Goal: Check status

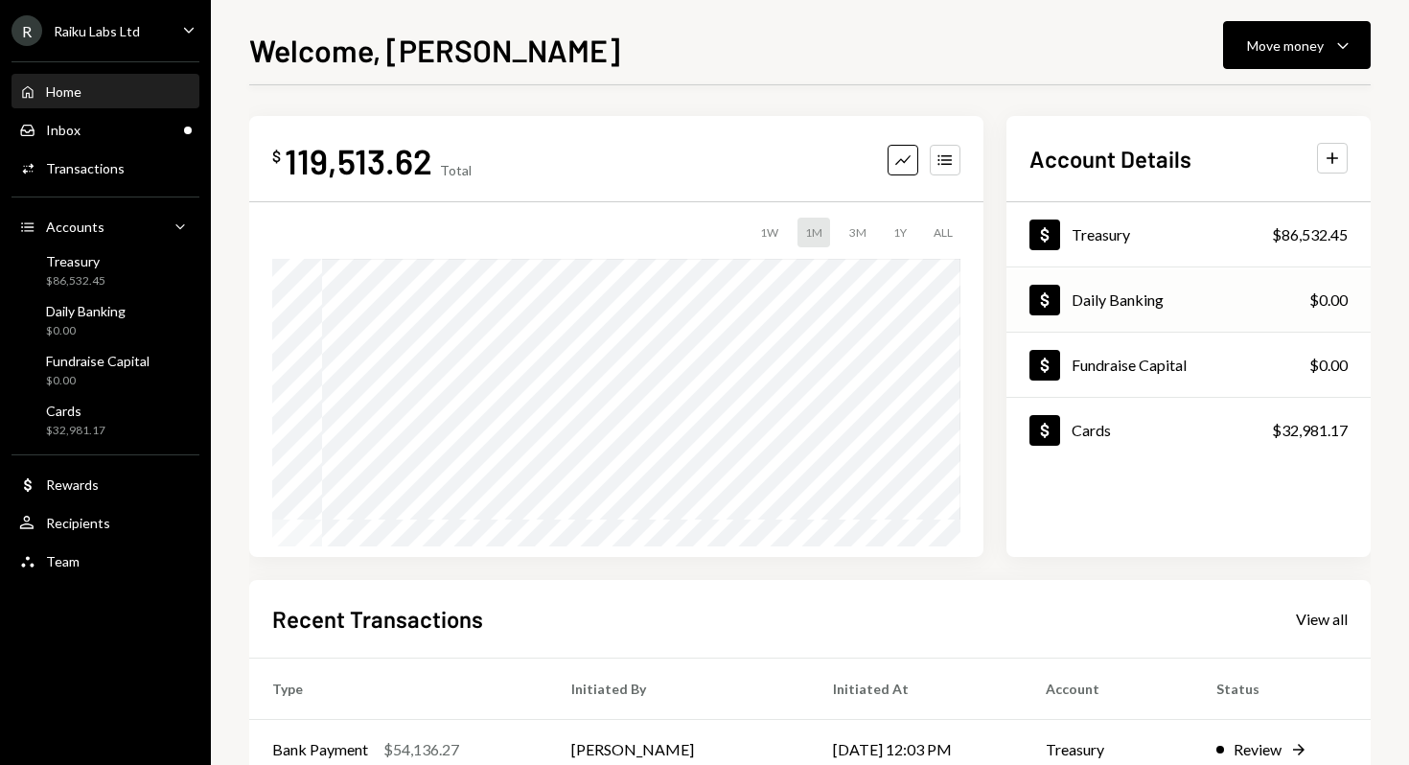
scroll to position [299, 0]
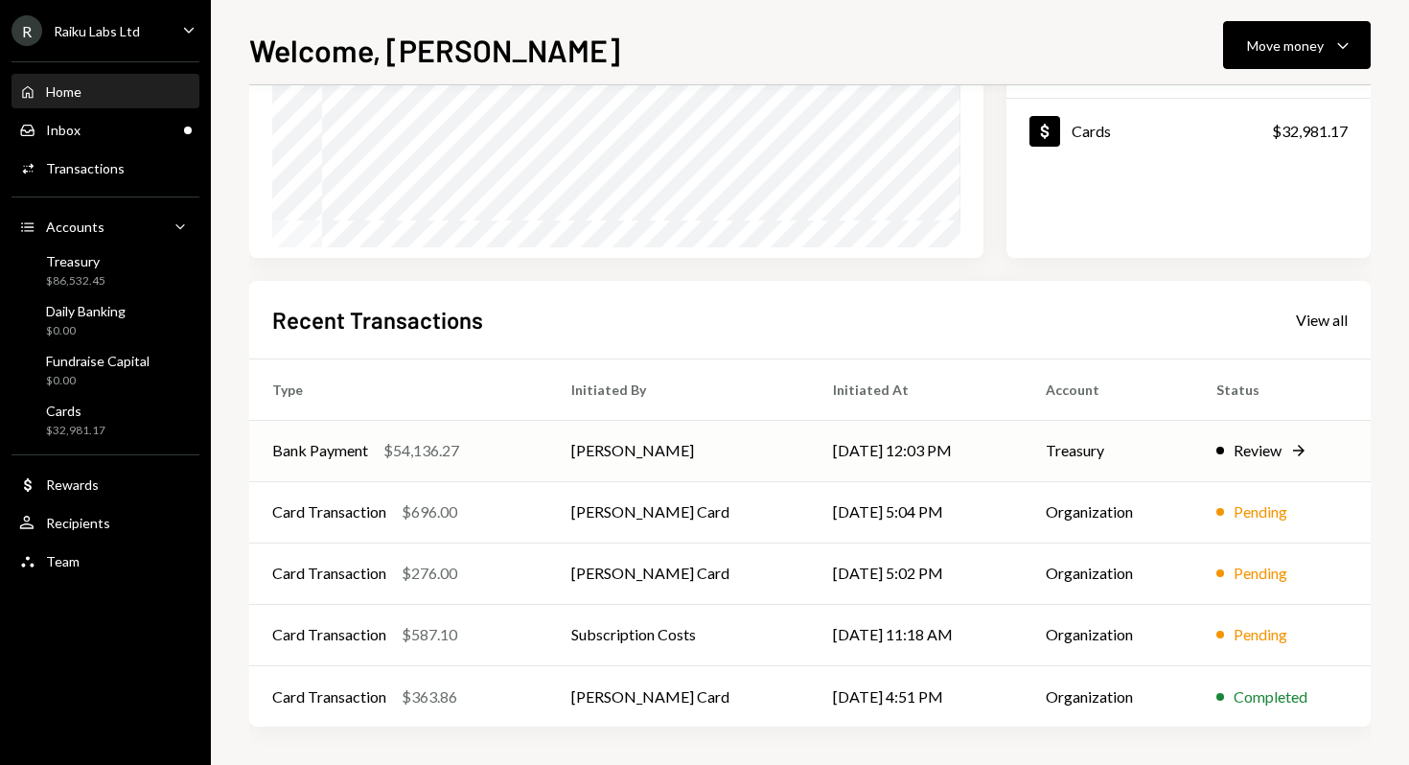
click at [641, 453] on td "[PERSON_NAME]" at bounding box center [679, 450] width 262 height 61
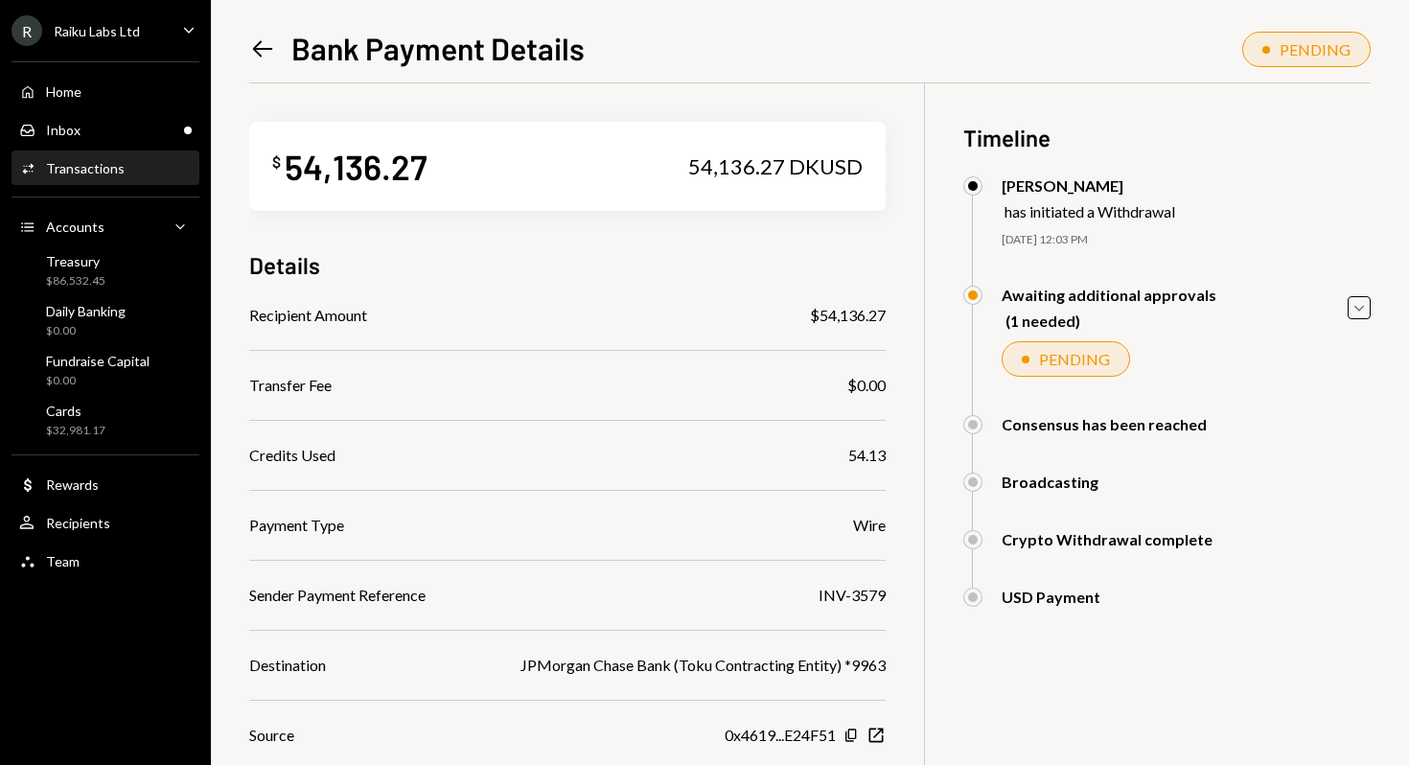
scroll to position [219, 0]
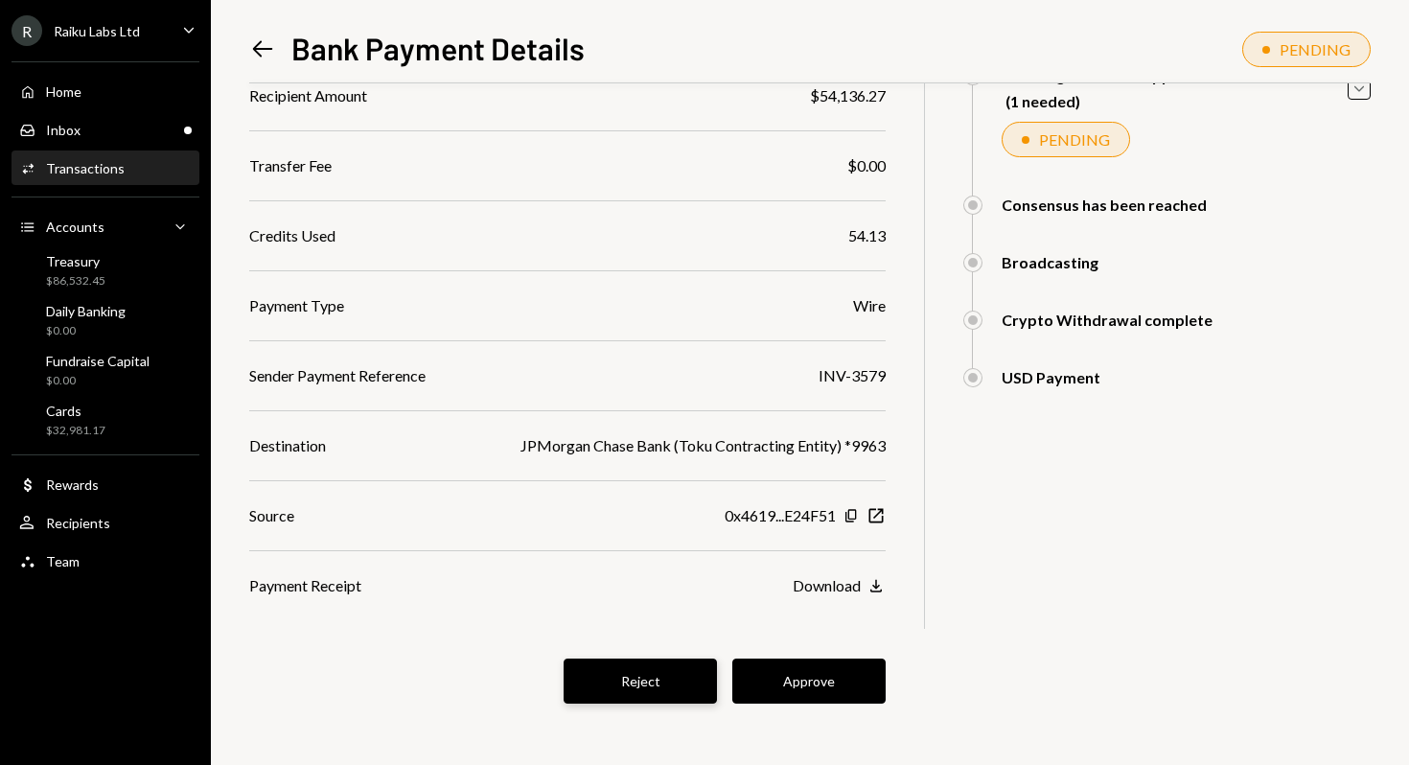
click at [637, 687] on button "Reject" at bounding box center [640, 680] width 153 height 45
